Goal: Transaction & Acquisition: Purchase product/service

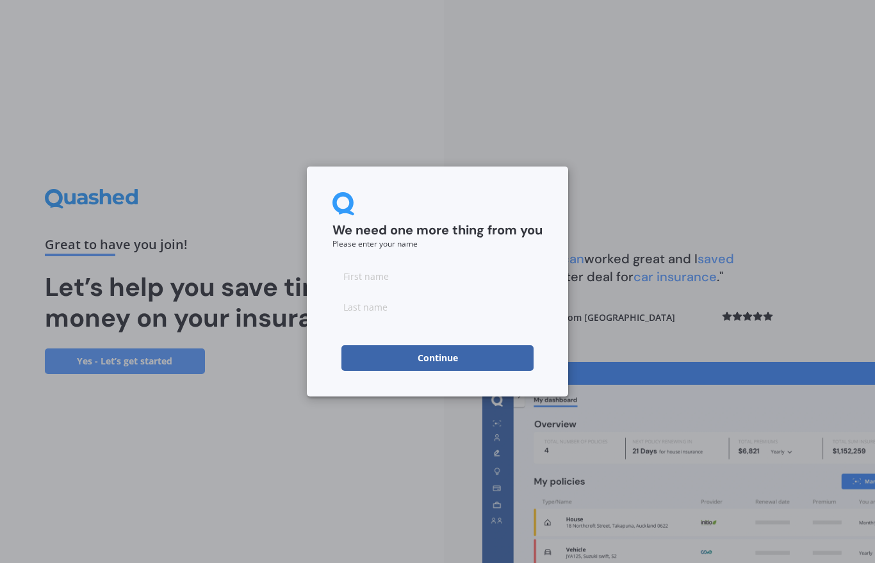
click at [374, 270] on input at bounding box center [437, 276] width 210 height 26
type input "[PERSON_NAME]"
type input "Nailer"
click at [491, 357] on button "Continue" at bounding box center [437, 358] width 192 height 26
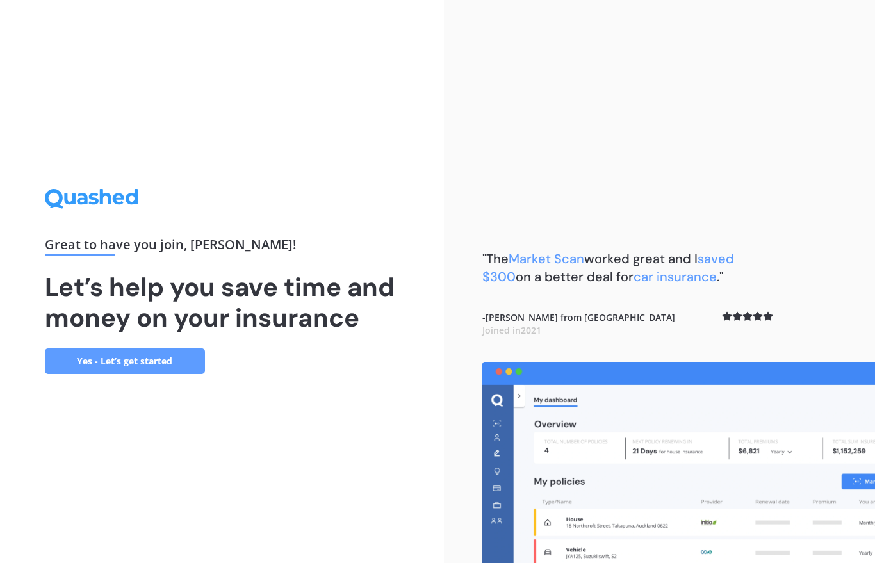
click at [167, 368] on link "Yes - Let’s get started" at bounding box center [125, 361] width 160 height 26
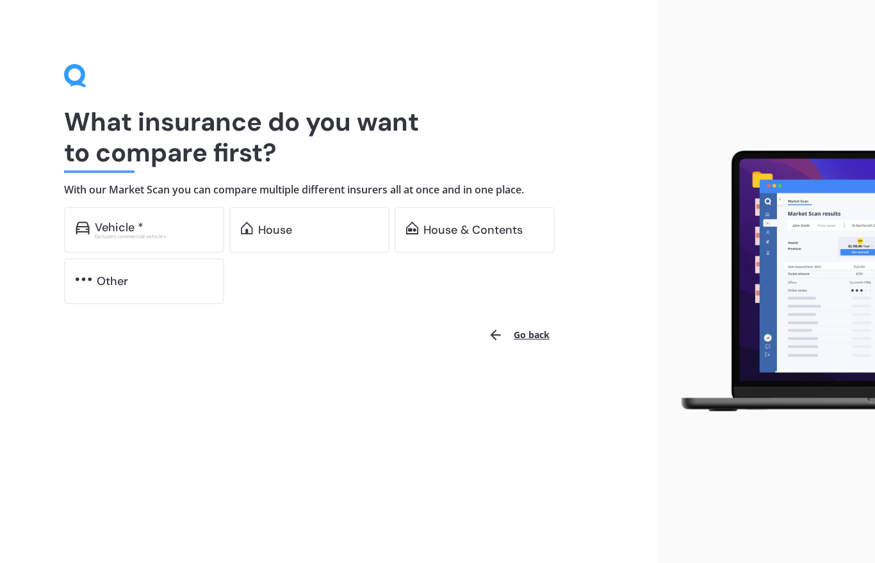
click at [353, 222] on div "House" at bounding box center [309, 230] width 160 height 46
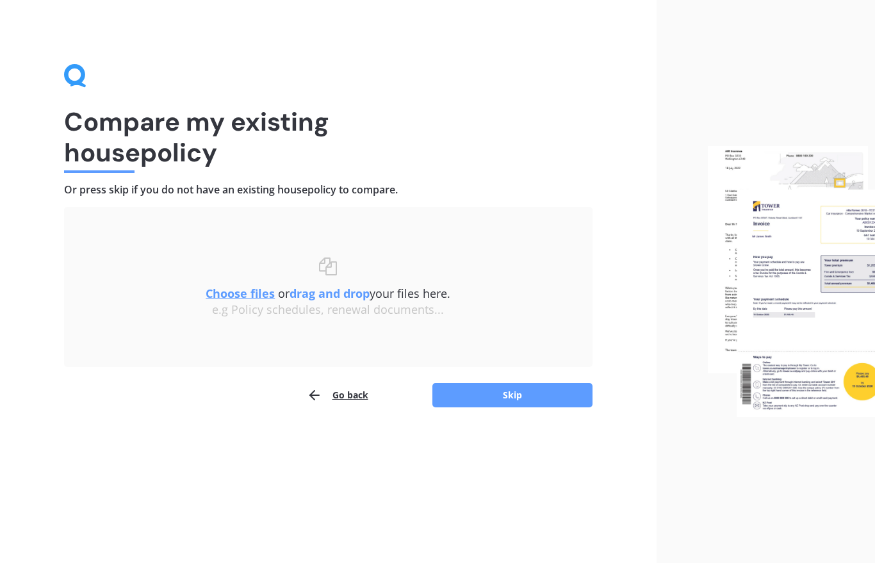
click at [520, 383] on button "Skip" at bounding box center [512, 395] width 160 height 24
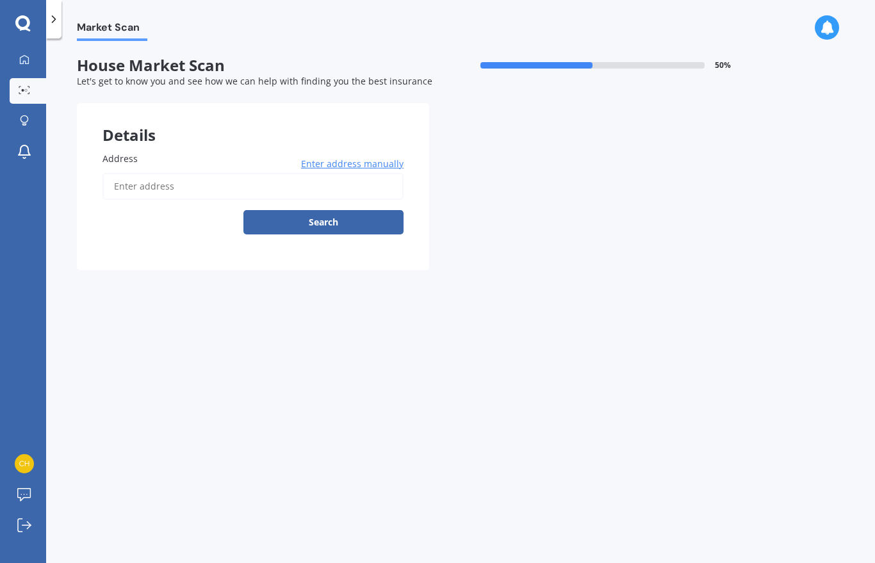
click at [163, 183] on input "Address" at bounding box center [252, 186] width 301 height 27
type input "[STREET_ADDRESS]"
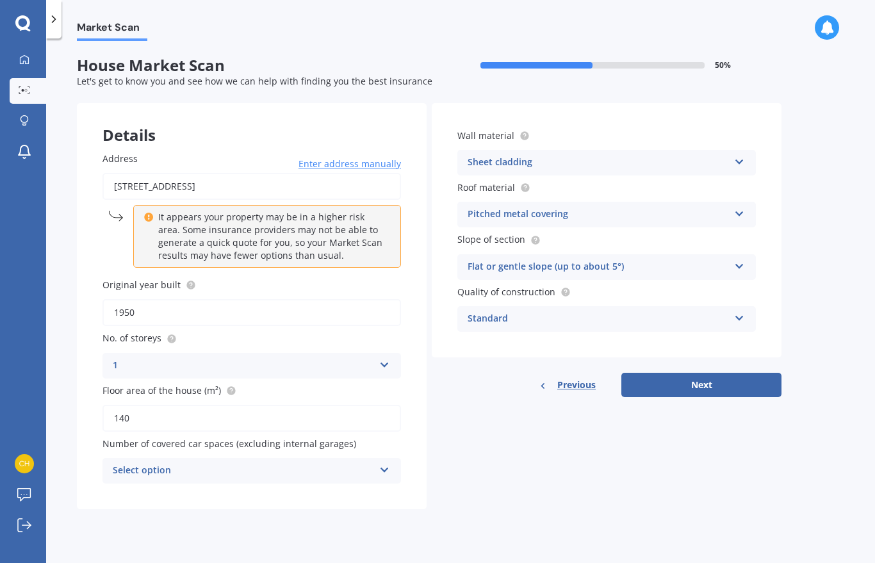
click at [717, 382] on button "Next" at bounding box center [701, 385] width 160 height 24
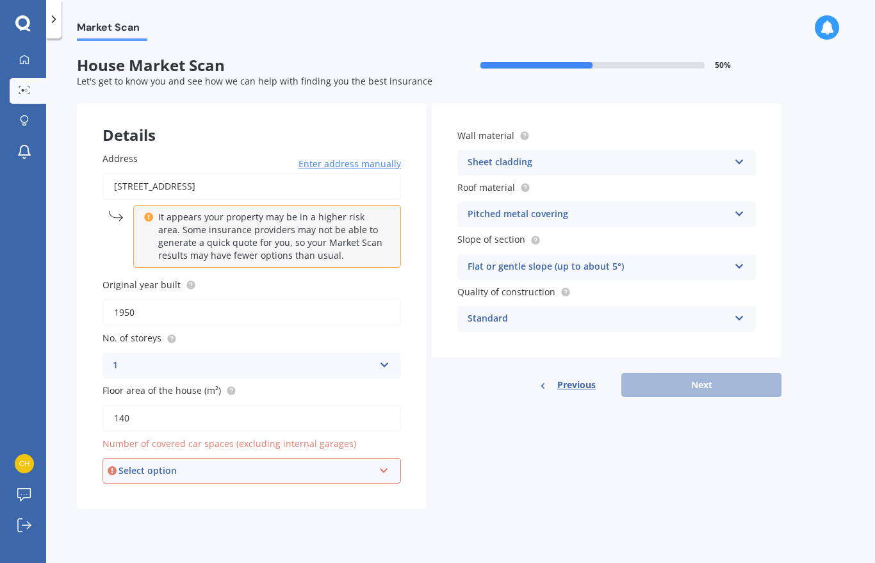
click at [389, 464] on icon at bounding box center [384, 468] width 11 height 9
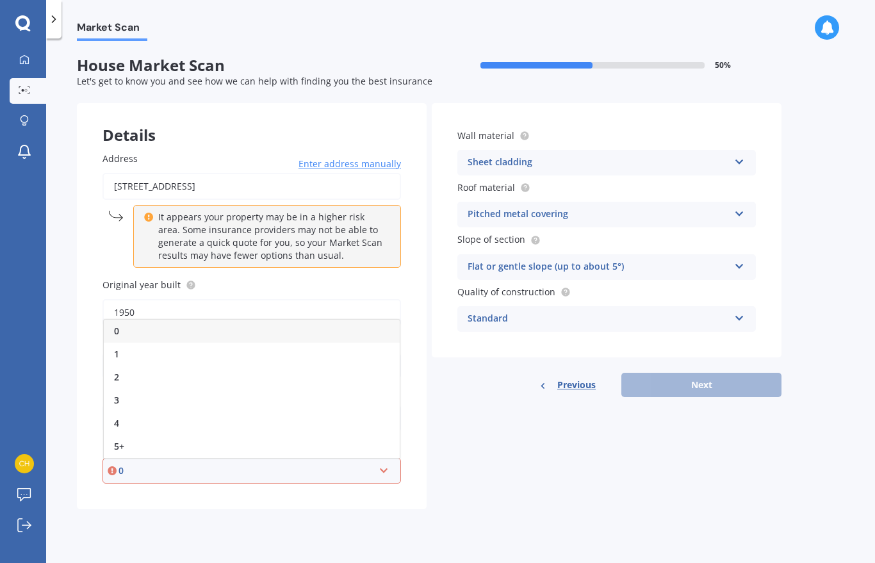
click at [126, 343] on div "1" at bounding box center [252, 354] width 296 height 23
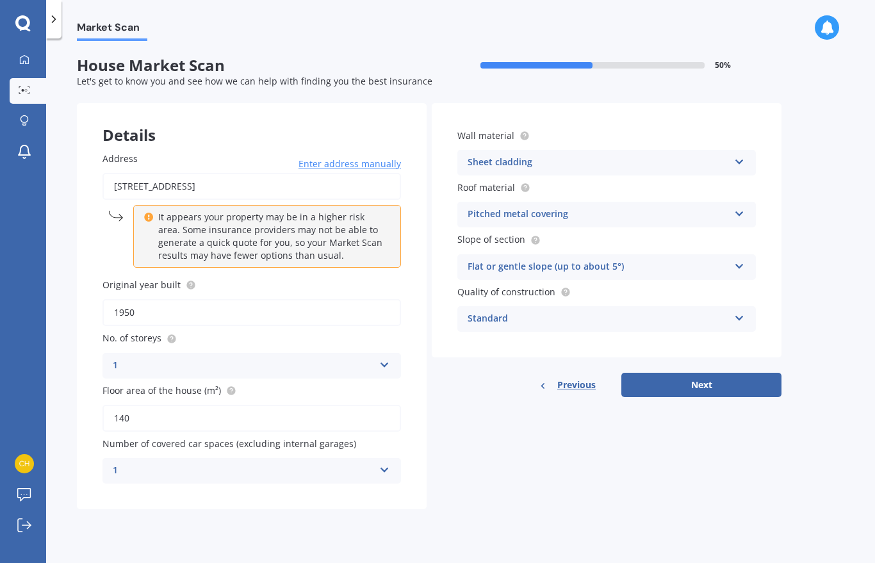
click at [389, 463] on icon at bounding box center [384, 467] width 11 height 9
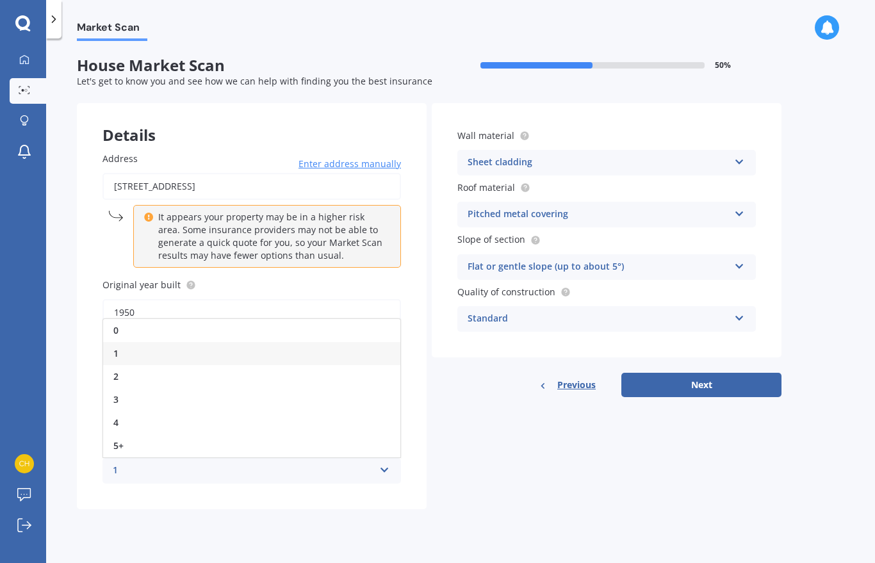
click at [131, 321] on div "0" at bounding box center [251, 330] width 297 height 23
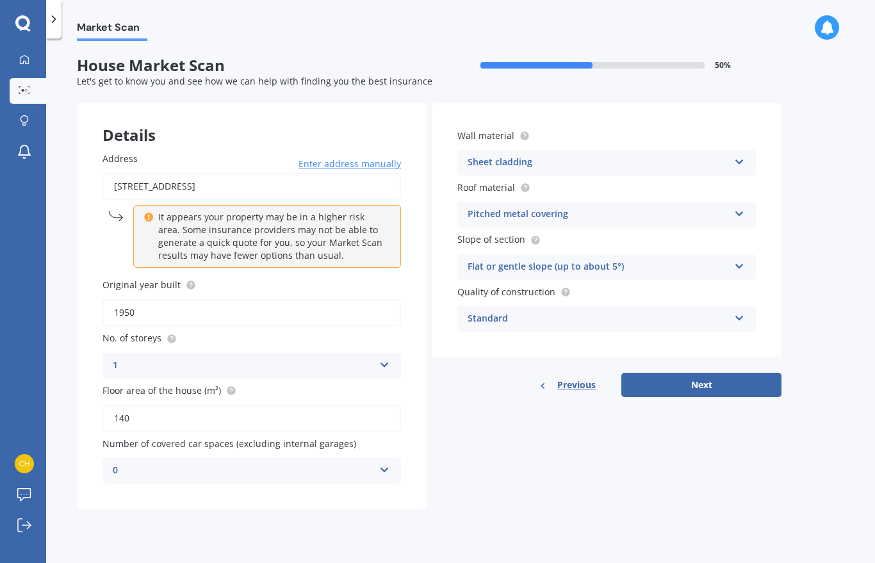
click at [725, 379] on button "Next" at bounding box center [701, 385] width 160 height 24
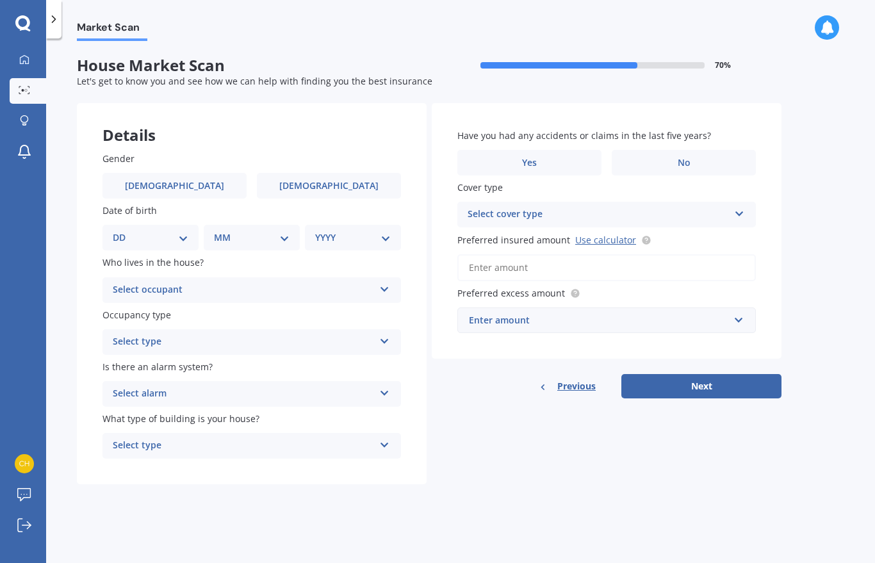
click at [558, 160] on label "Yes" at bounding box center [529, 163] width 144 height 26
click at [0, 0] on input "Yes" at bounding box center [0, 0] width 0 height 0
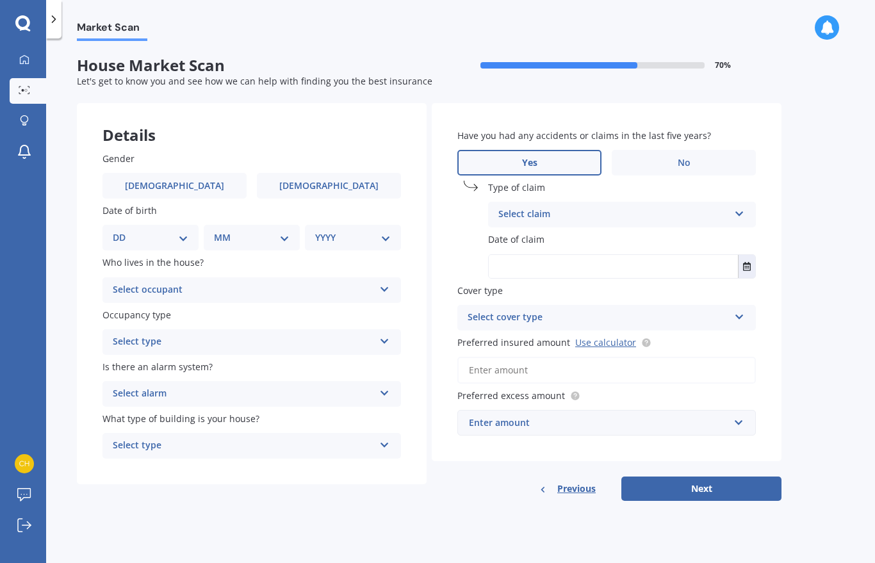
click at [740, 208] on icon at bounding box center [739, 211] width 11 height 9
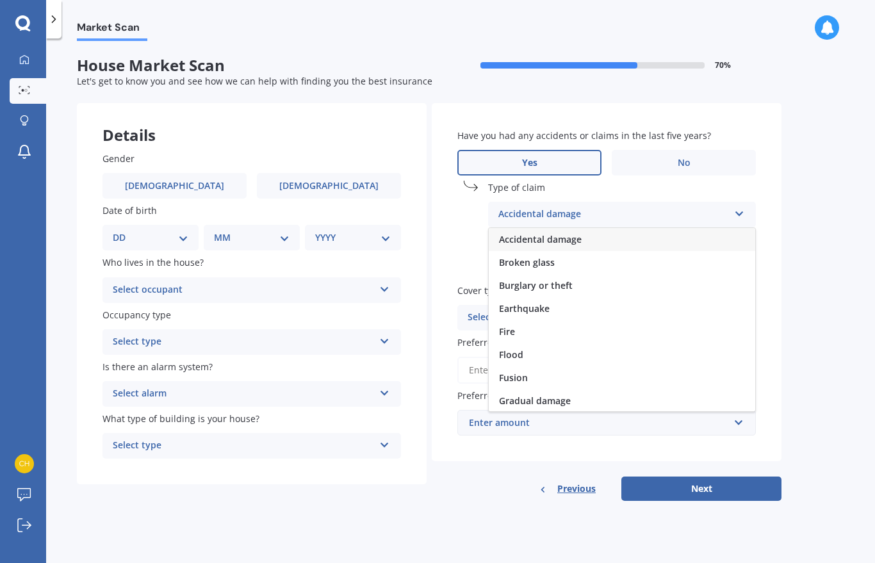
click at [553, 259] on span "Broken glass" at bounding box center [527, 262] width 56 height 12
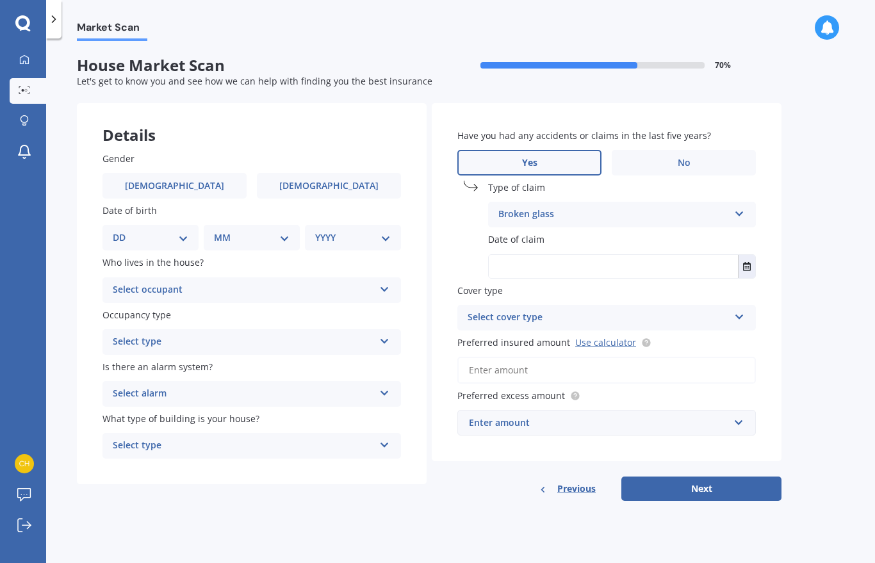
click at [738, 310] on icon at bounding box center [739, 314] width 11 height 9
click at [566, 334] on div "High" at bounding box center [606, 342] width 297 height 23
click at [643, 338] on circle at bounding box center [646, 342] width 8 height 8
click at [616, 338] on link "Use calculator" at bounding box center [605, 342] width 61 height 12
